Goal: Information Seeking & Learning: Learn about a topic

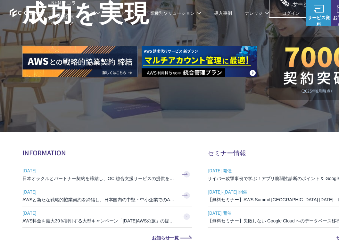
scroll to position [230, 0]
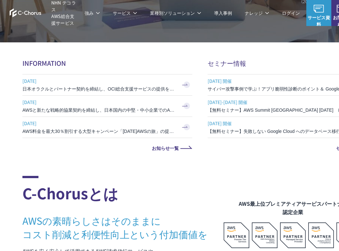
click at [77, 89] on h3 "日本オラクルとパートナー契約を締結し、OCI総合支援サービスの提供を開始" at bounding box center [99, 89] width 154 height 6
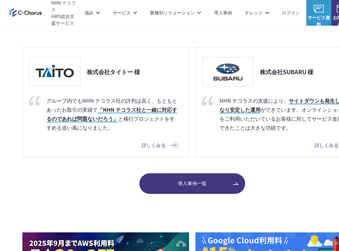
scroll to position [756, 0]
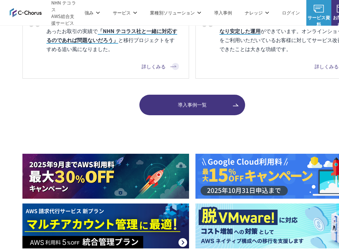
click at [198, 104] on span "導入事例一覧" at bounding box center [192, 104] width 106 height 7
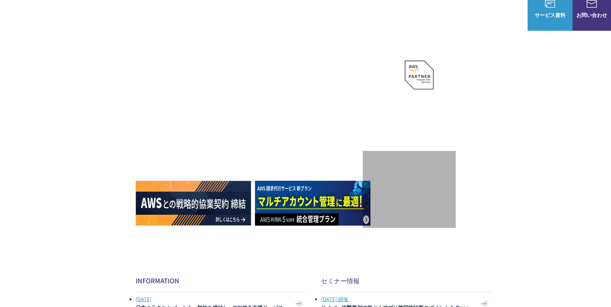
click at [246, 60] on link "マネージドサービス" at bounding box center [241, 63] width 40 height 6
